Goal: Check status: Check status

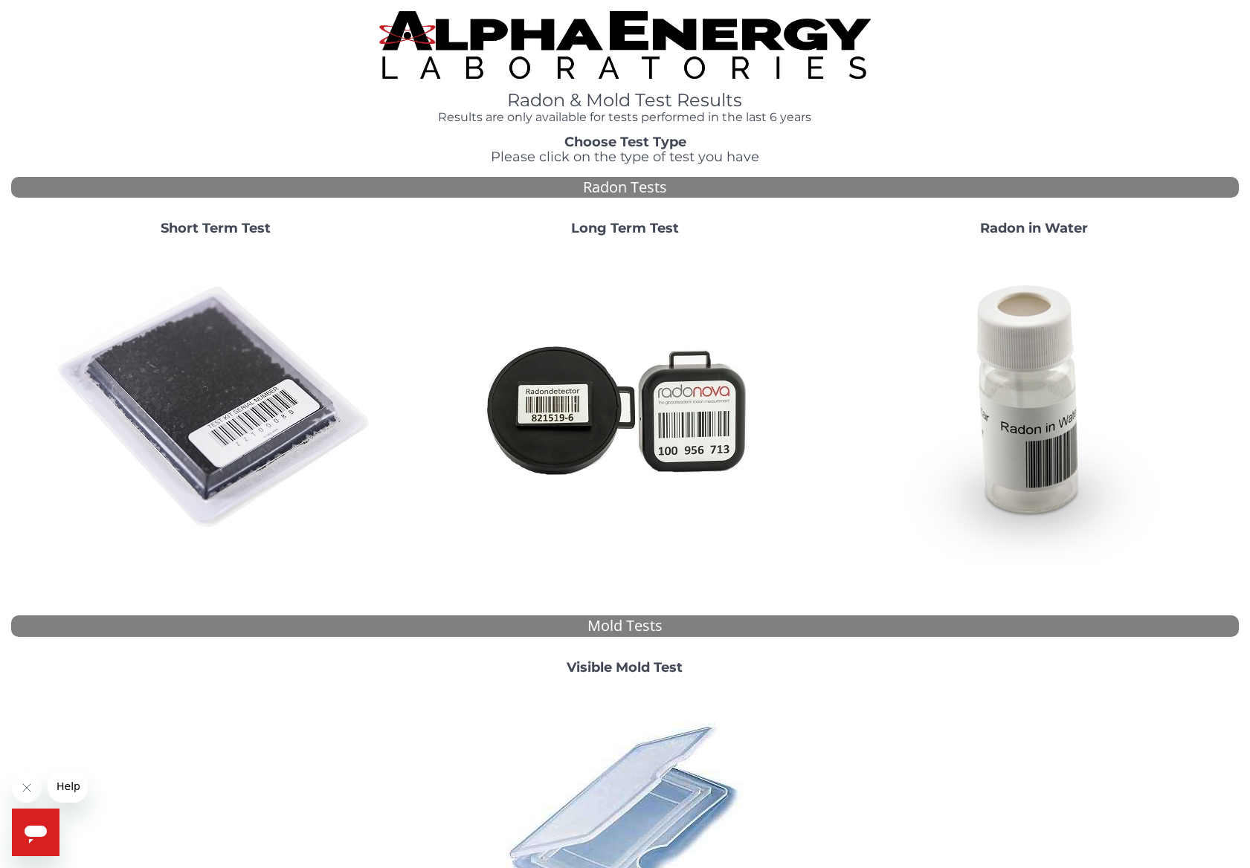
click at [1012, 224] on strong "Radon in Water" at bounding box center [1034, 228] width 108 height 16
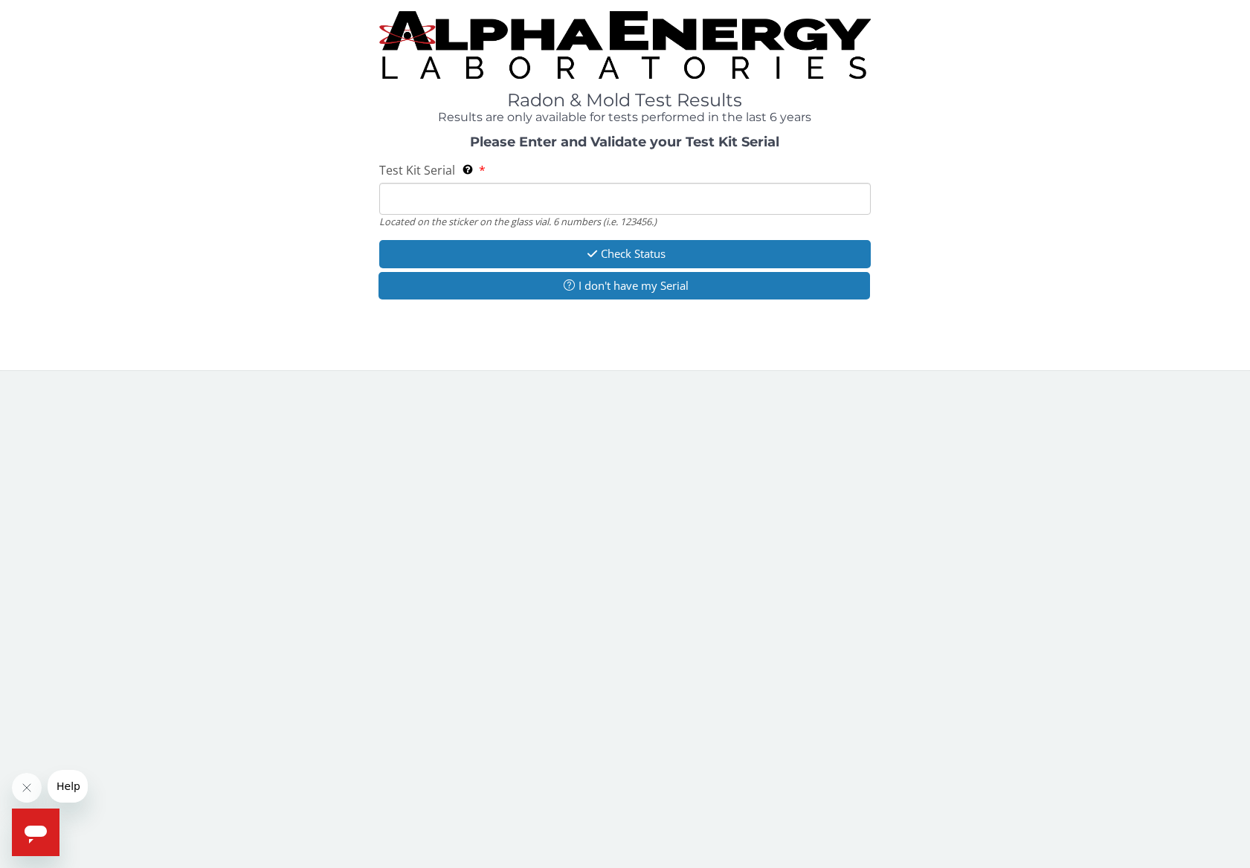
click at [522, 199] on input "Test Kit Serial Located on the sticker on the glass vial. 6 numbers (i.e. 12345…" at bounding box center [624, 199] width 491 height 32
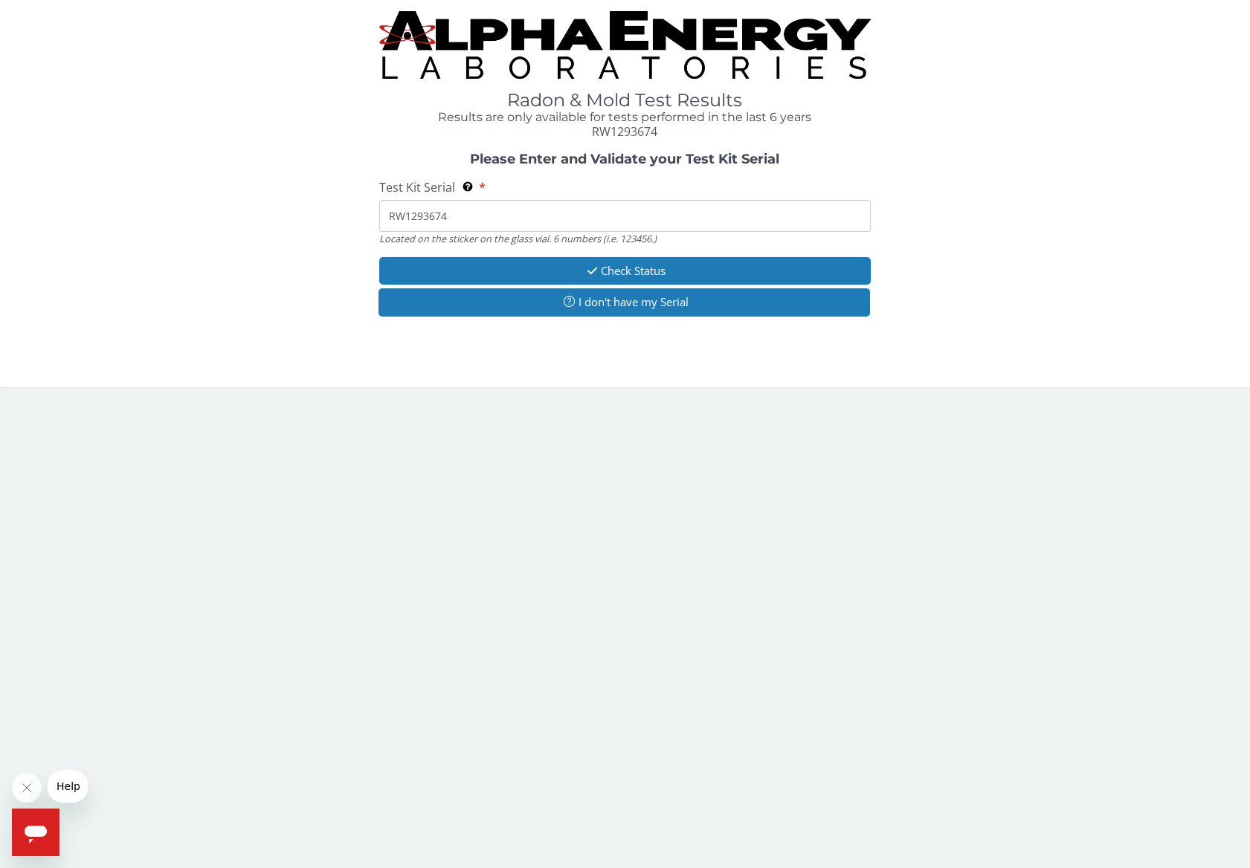
type input "RW1293674"
click at [624, 265] on button "Check Status" at bounding box center [624, 271] width 491 height 28
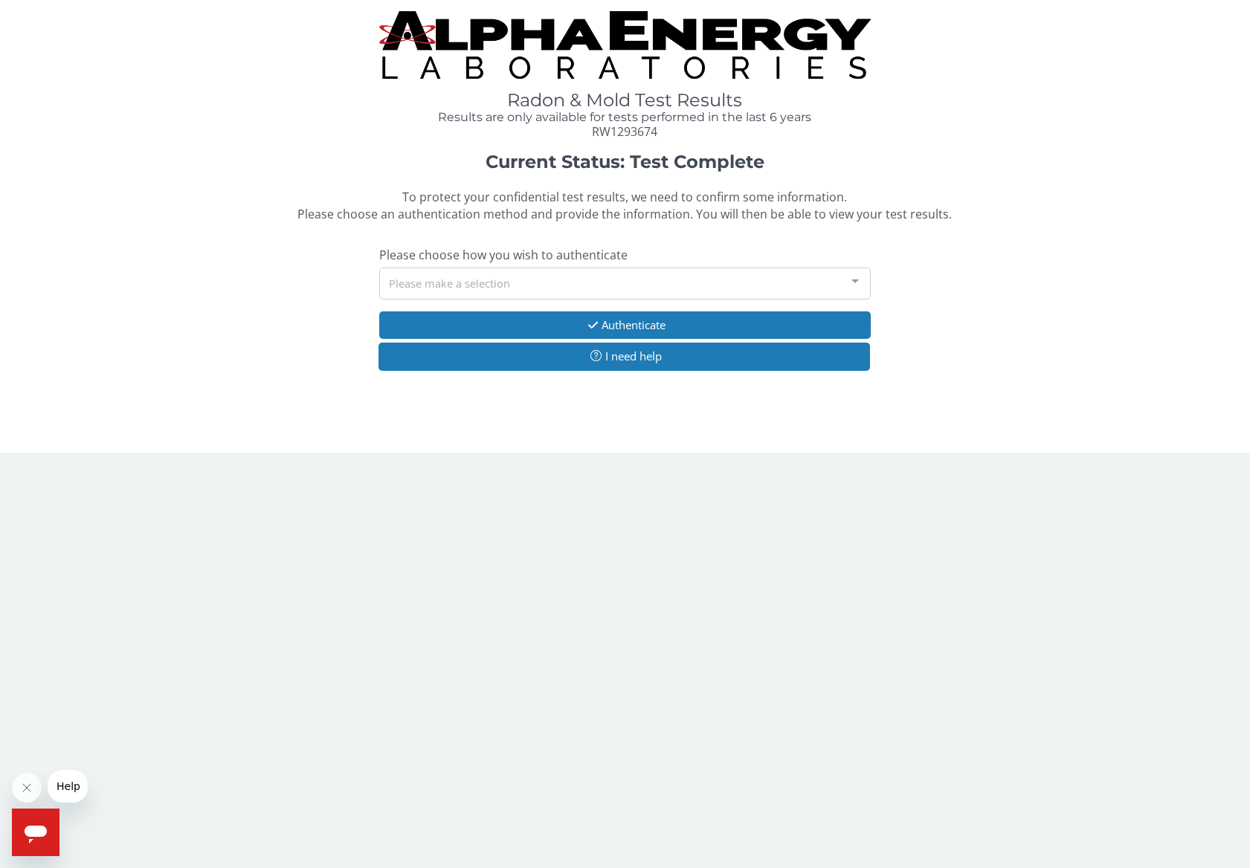
click at [584, 278] on div "Please make a selection" at bounding box center [624, 284] width 491 height 32
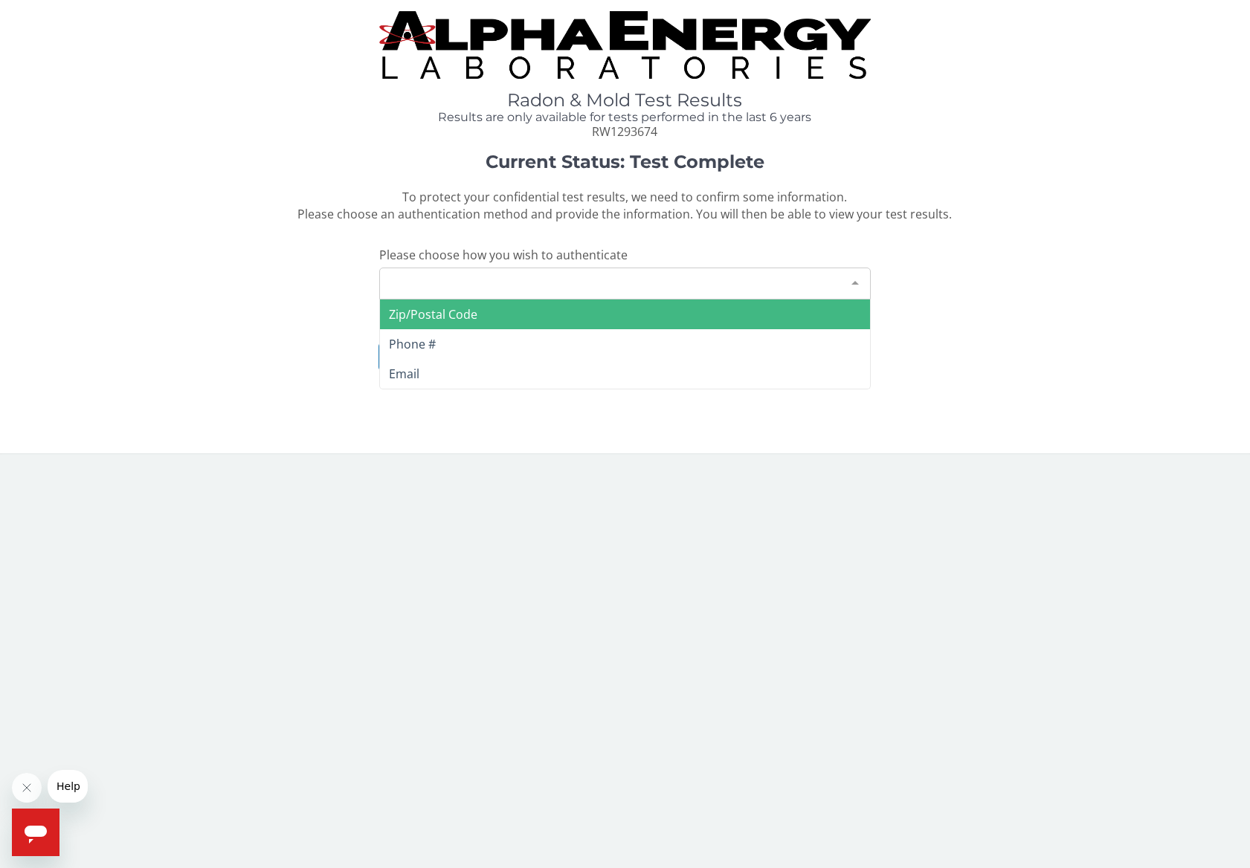
click at [463, 310] on span "Zip/Postal Code" at bounding box center [433, 314] width 88 height 16
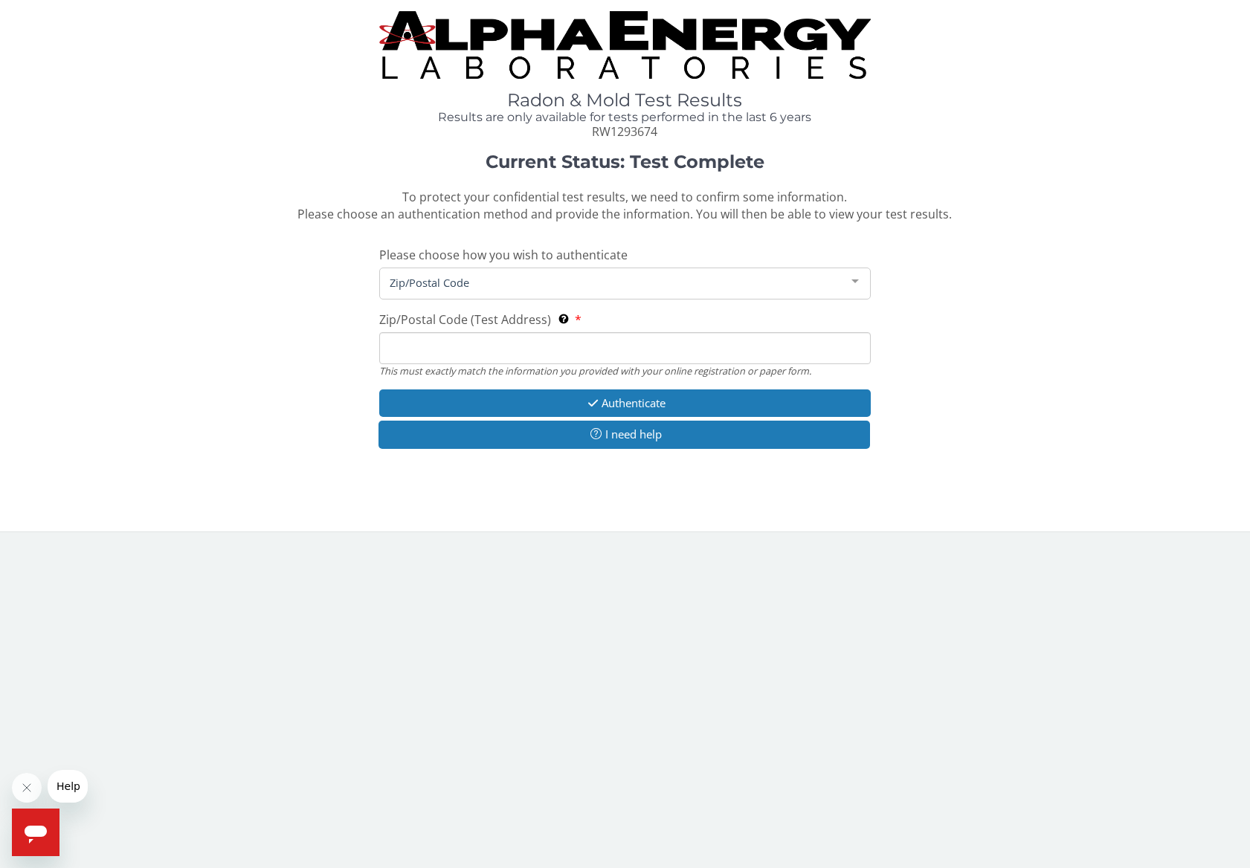
click at [461, 344] on input "Zip/Postal Code (Test Address) This must exactly match the information you prov…" at bounding box center [624, 348] width 491 height 32
type input "80439"
click at [614, 392] on button "Authenticate" at bounding box center [624, 404] width 491 height 28
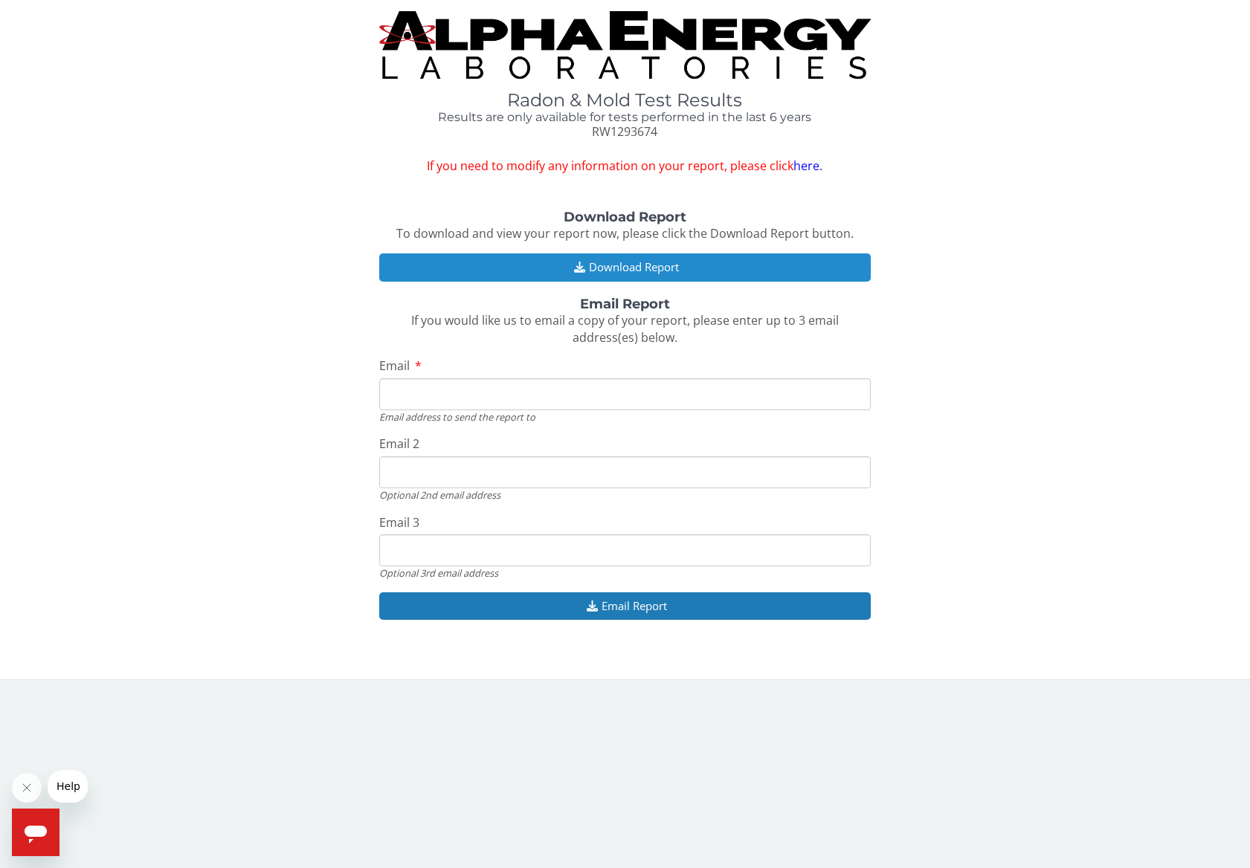
click at [624, 261] on button "Download Report" at bounding box center [624, 267] width 491 height 28
